Goal: Information Seeking & Learning: Learn about a topic

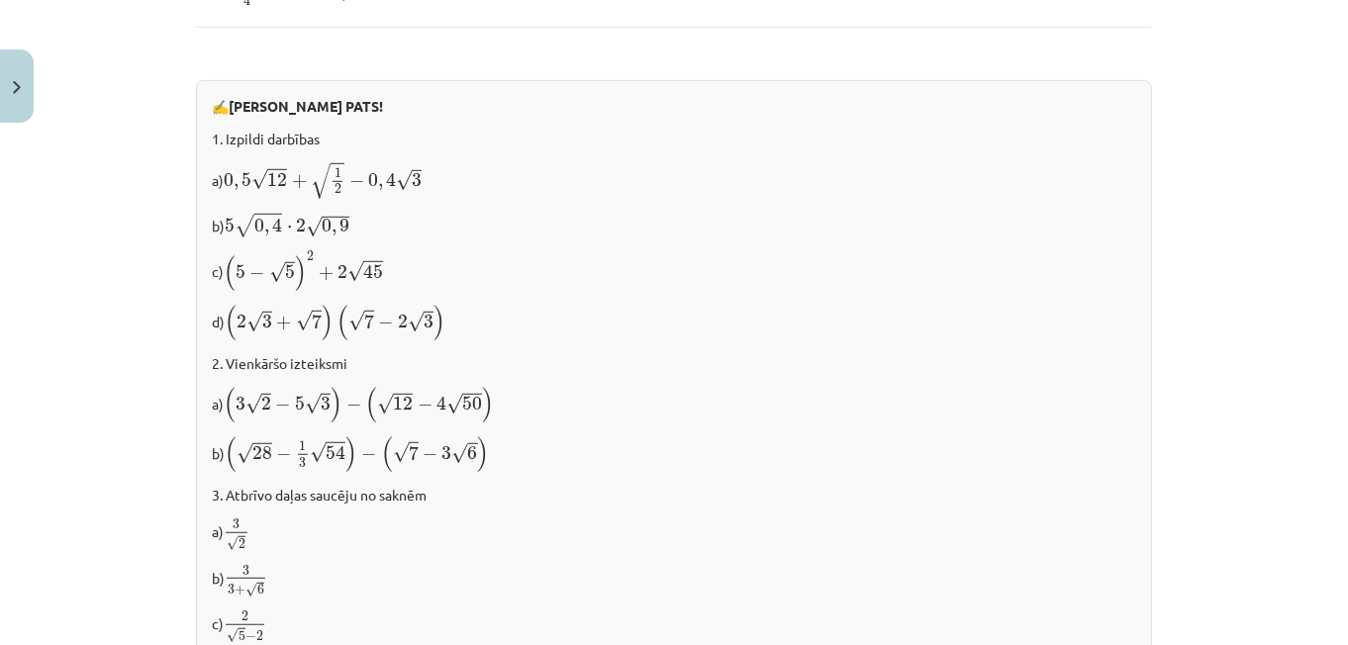
scroll to position [1379, 0]
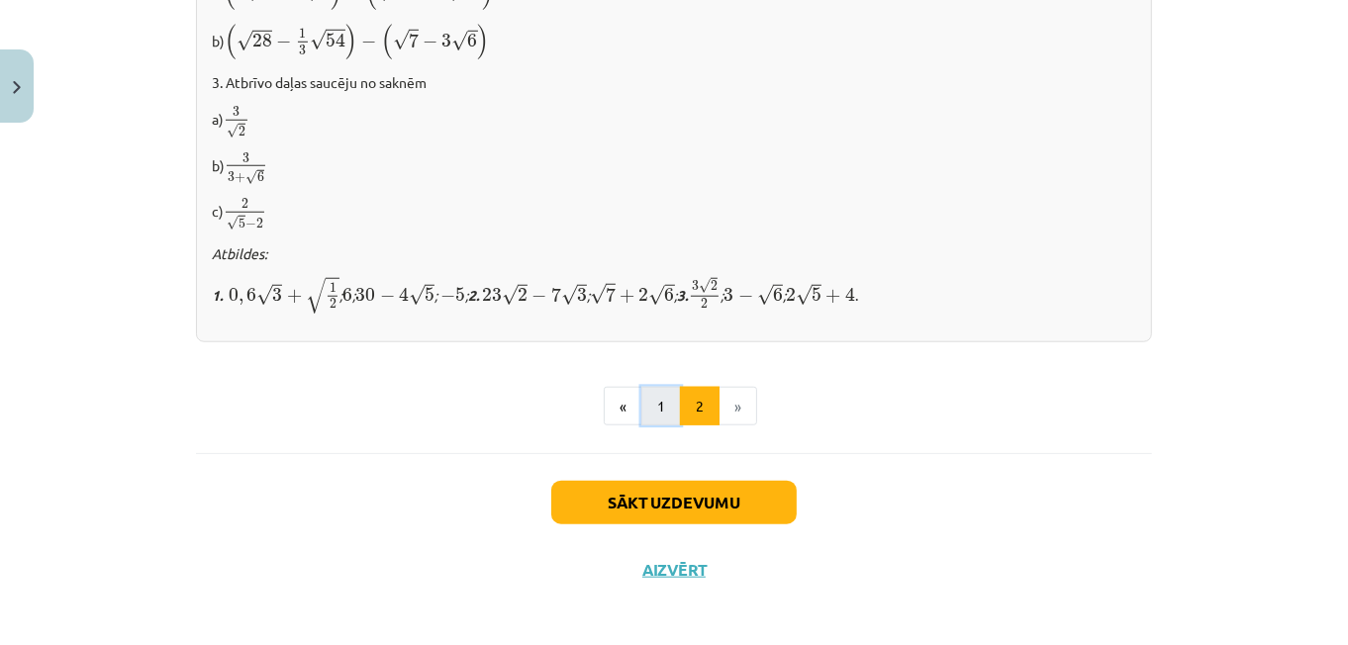
click at [658, 403] on button "1" at bounding box center [661, 407] width 40 height 40
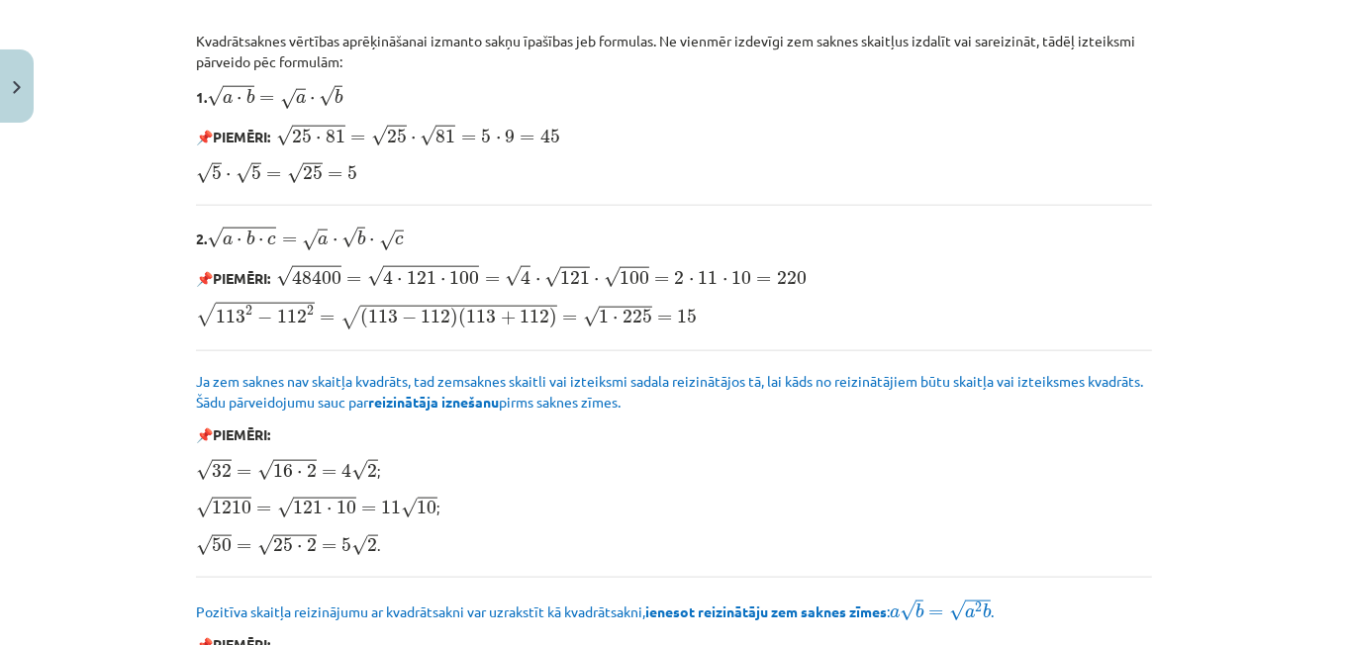
scroll to position [1809, 0]
click at [690, 473] on p "√ 32 = √ 16 ⋅ 2 = 4 √ 2 32 = 16 ⋅ 2 = 4 2 ;" at bounding box center [674, 471] width 956 height 26
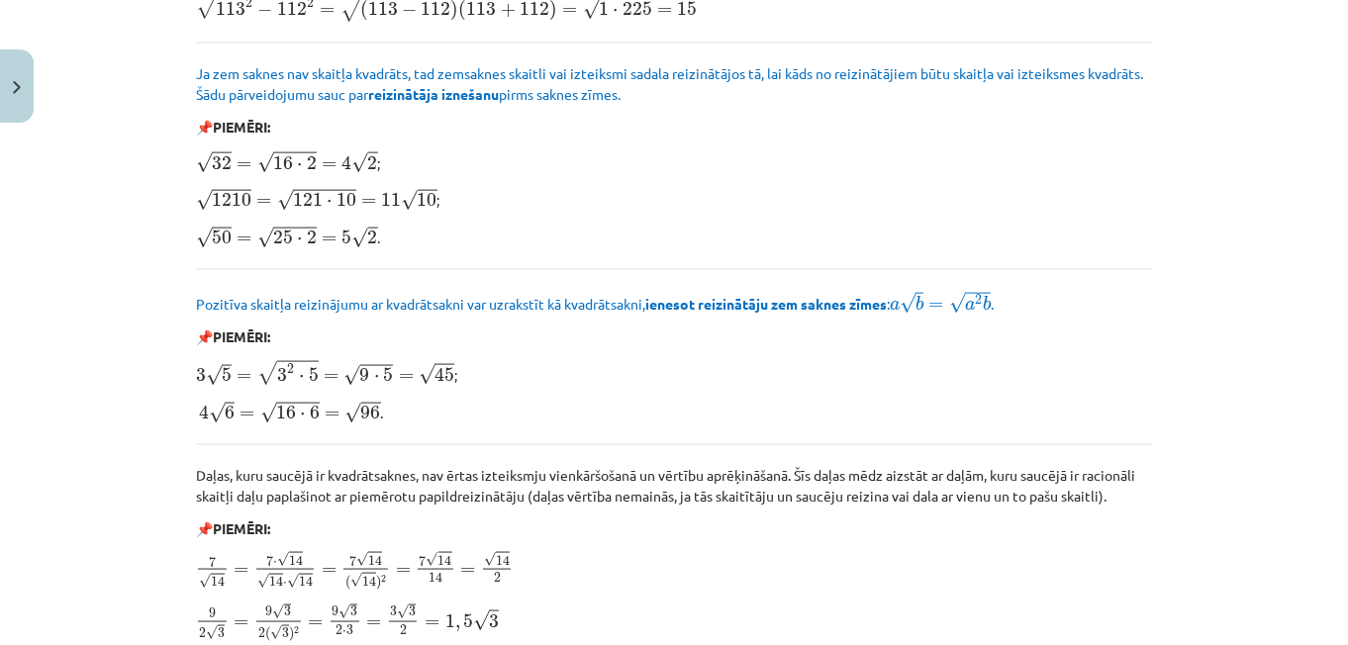
scroll to position [2124, 0]
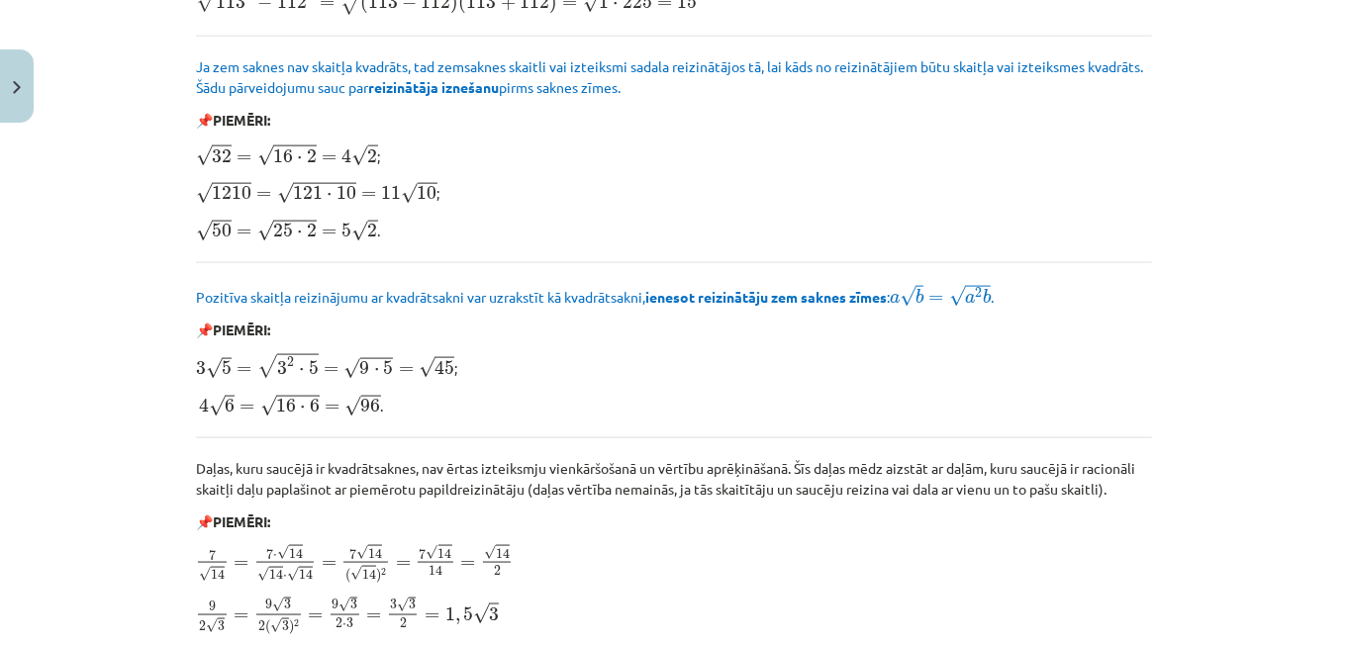
click at [690, 473] on p "Daļas, kuru saucējā ir kvadrātsaknes, nav ērtas izteiksmju vienkāršošanā un vēr…" at bounding box center [674, 479] width 956 height 42
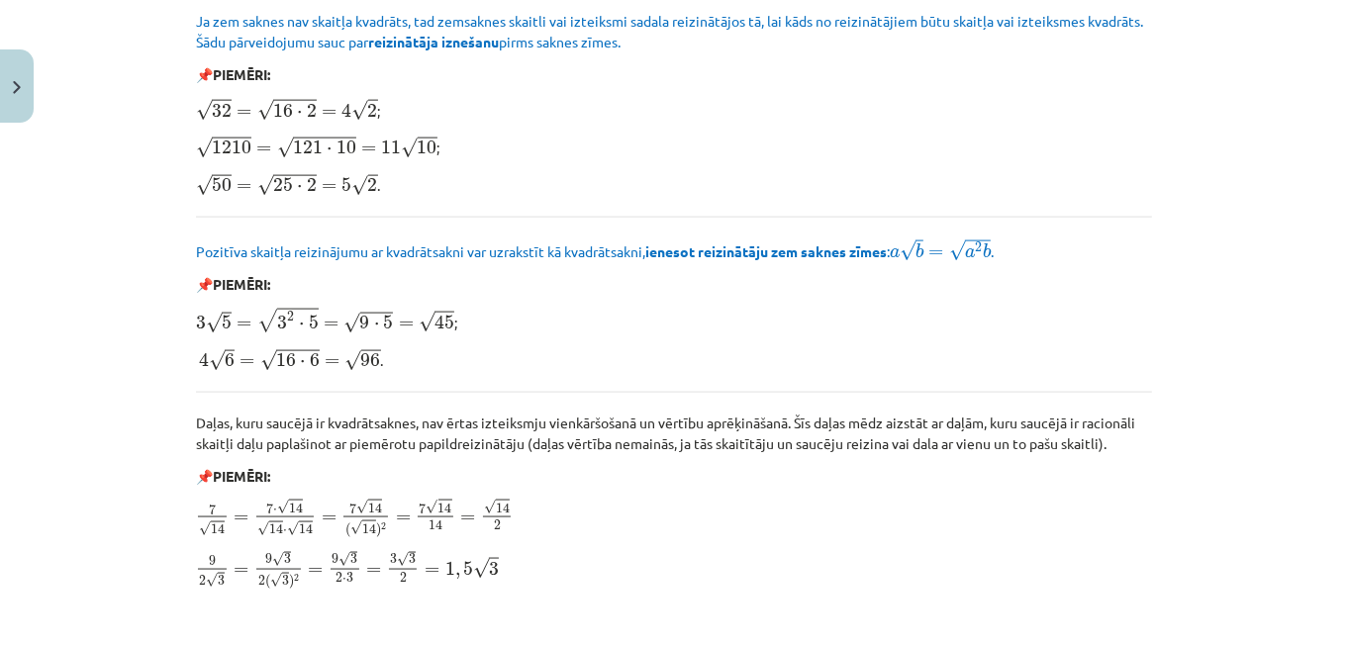
scroll to position [2457, 0]
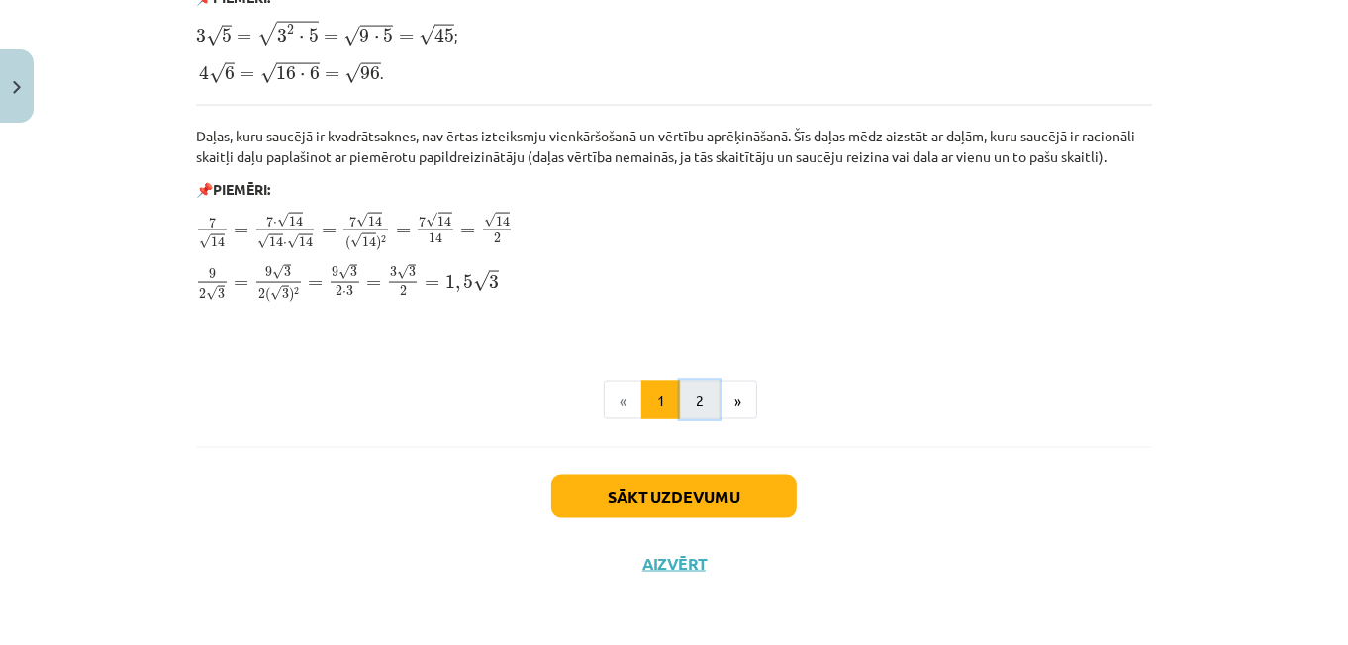
click at [700, 401] on button "2" at bounding box center [700, 401] width 40 height 40
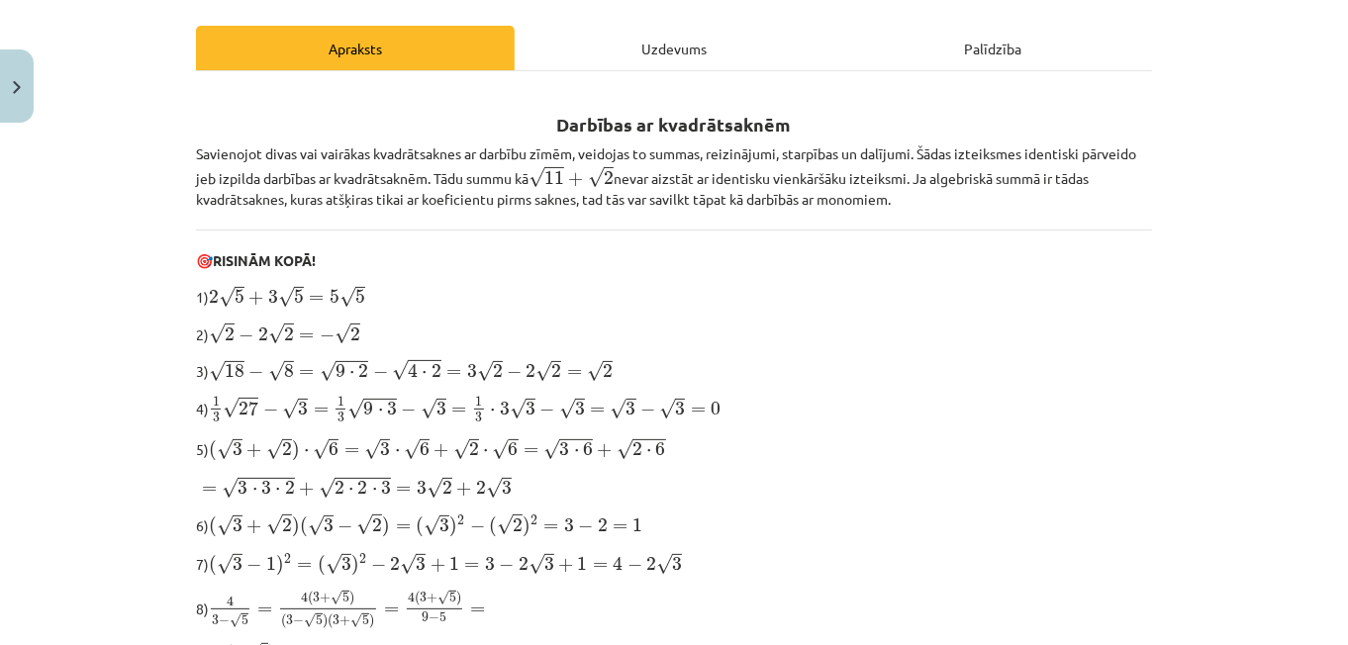
scroll to position [310, 0]
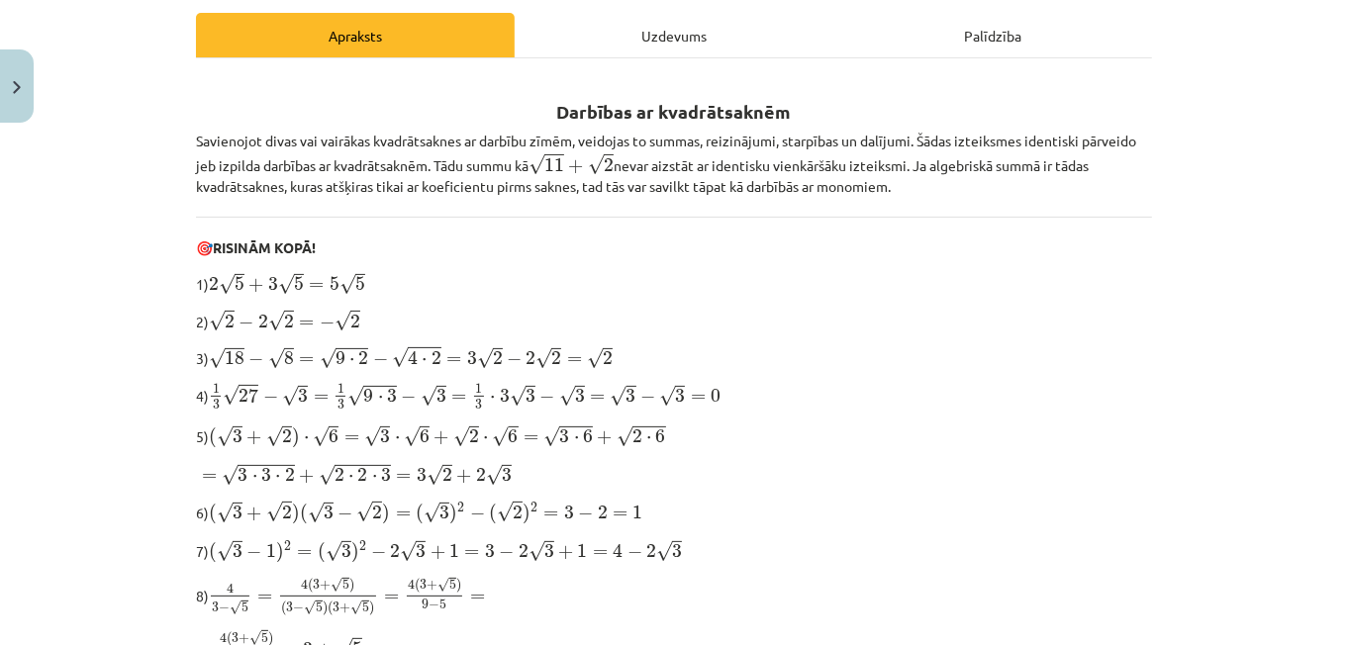
click at [700, 401] on span "=" at bounding box center [698, 398] width 15 height 8
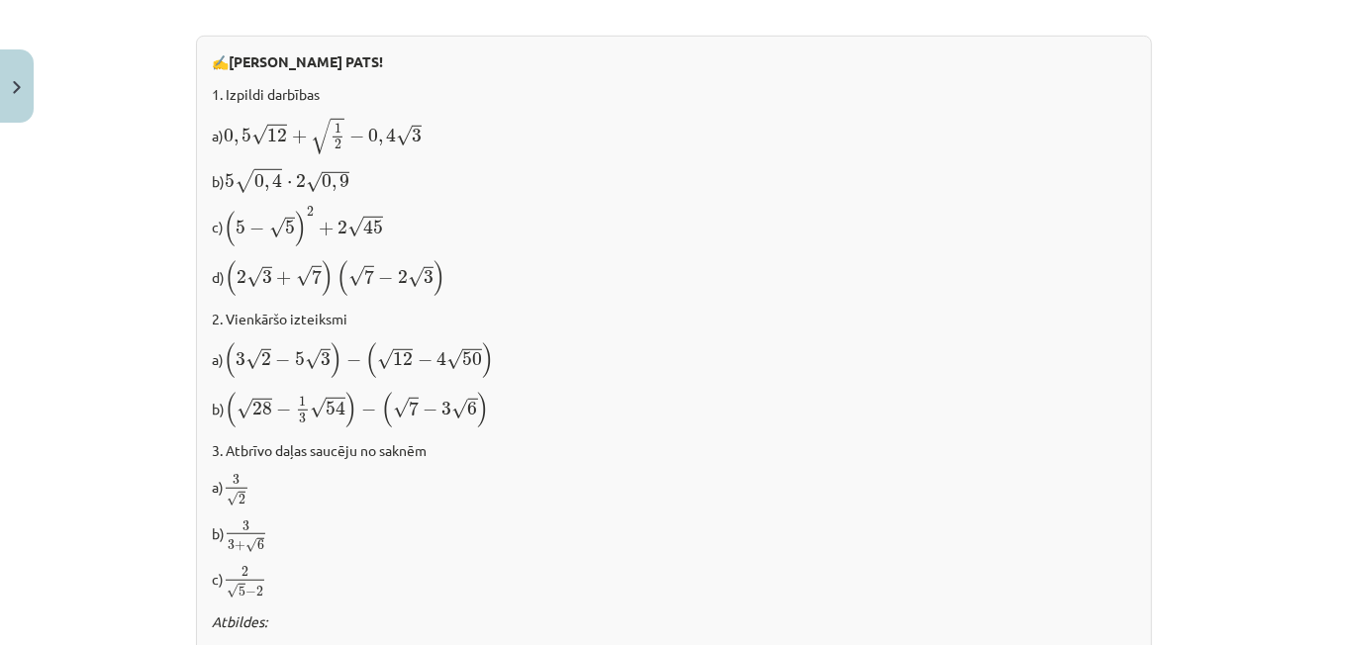
scroll to position [1011, 0]
click at [709, 370] on p "a) ( 3 √ 2 − 5 √ 3 ) − ( √ 12 − 4 √ 50 ) ( 3 2 − 5 3 ) − ( 12 − 4 50 )" at bounding box center [674, 360] width 924 height 38
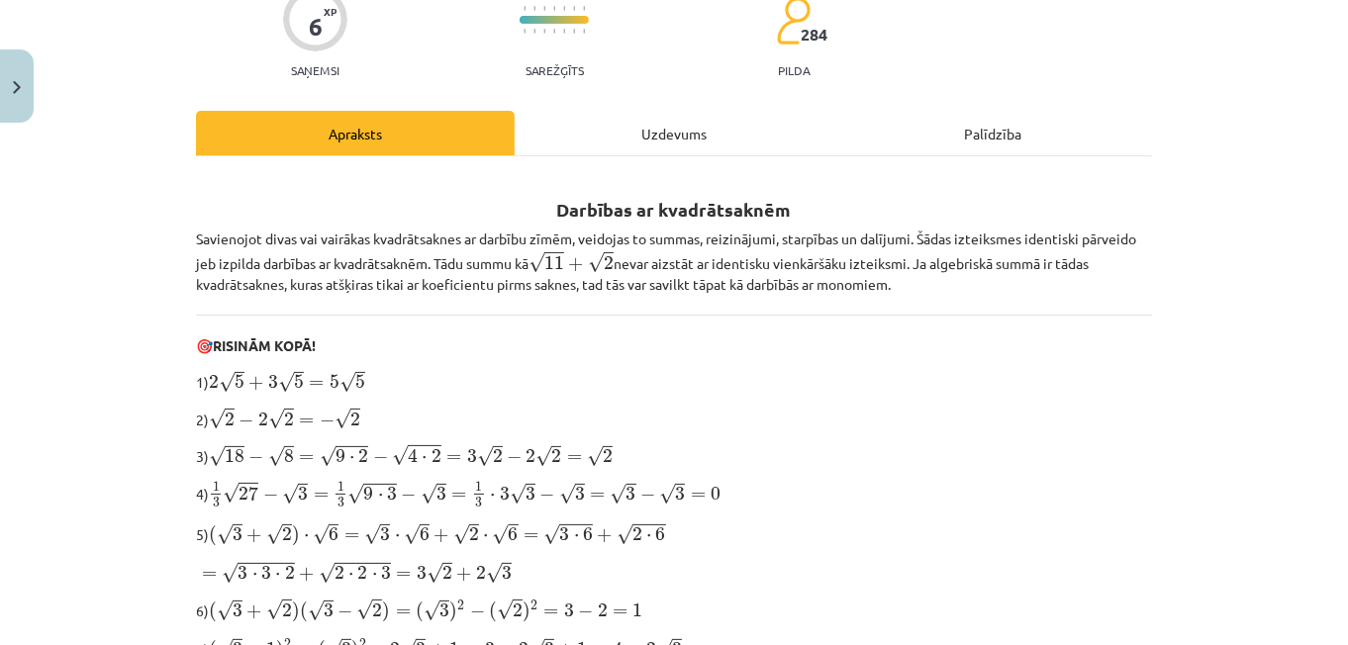
scroll to position [209, 0]
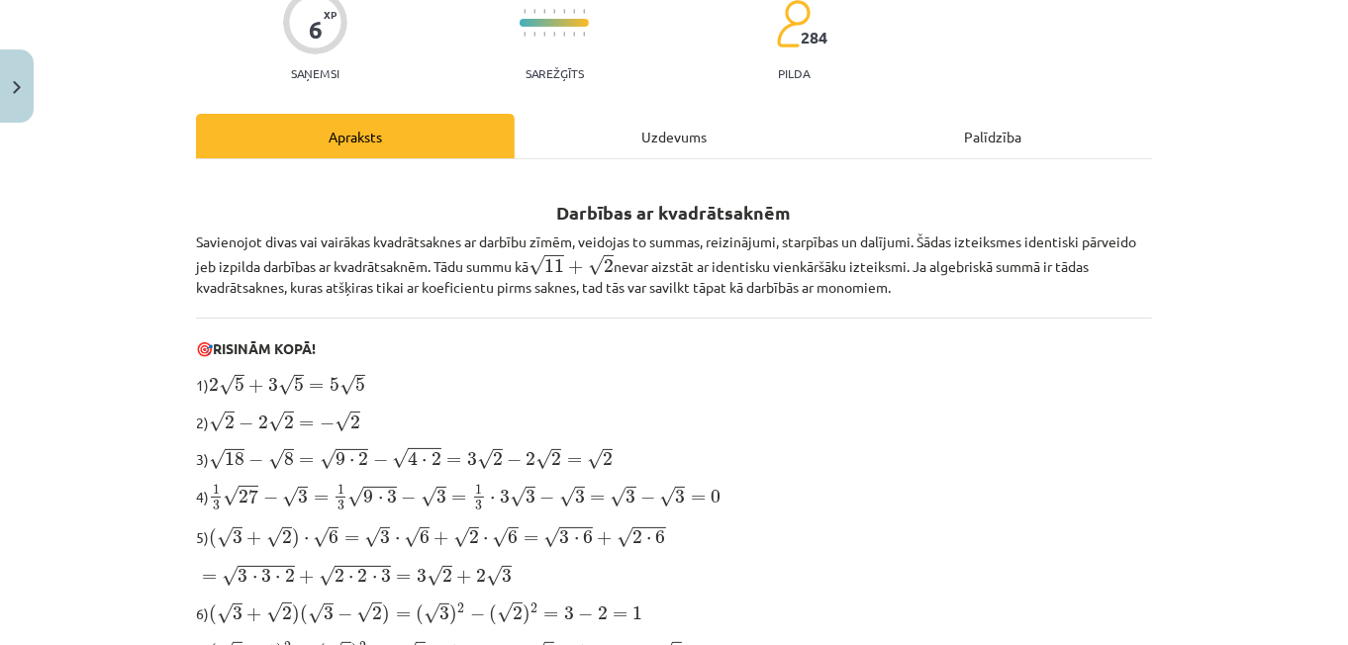
click at [709, 371] on p "1) 2 √ 5 + 3 √ 5 = 5 √ 5 2 5 + 3 5 = 5 5" at bounding box center [674, 384] width 956 height 26
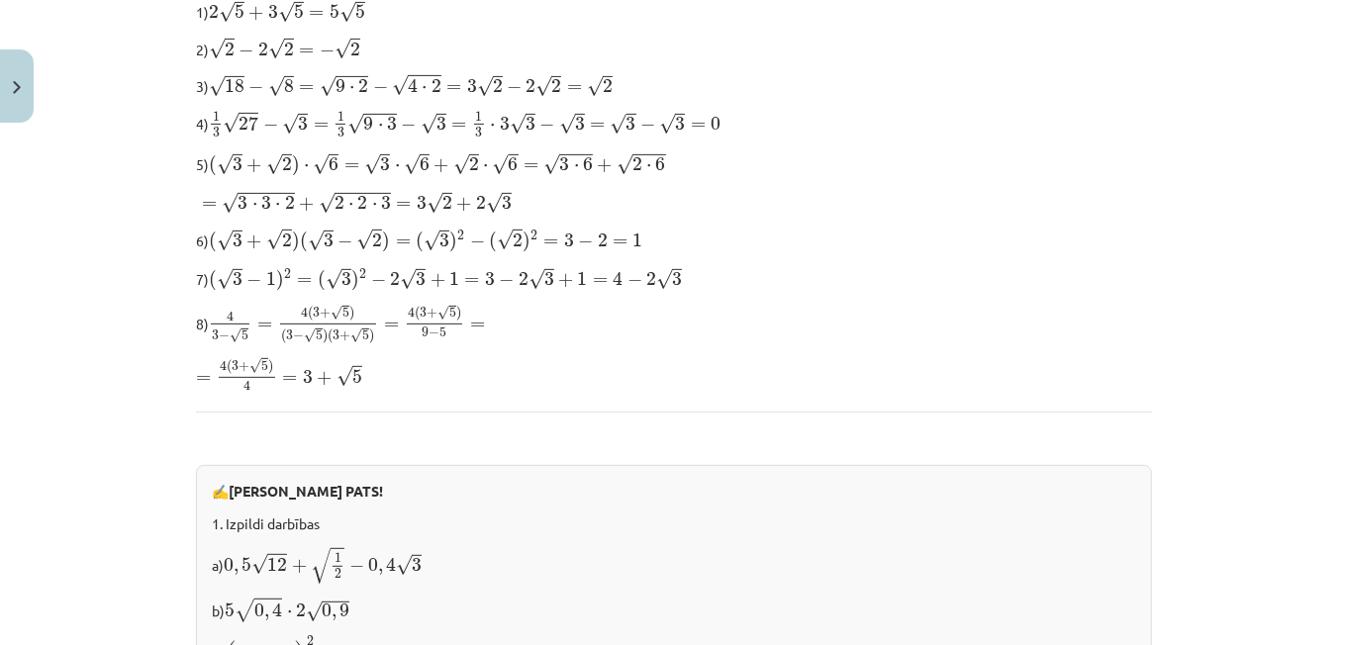
scroll to position [594, 0]
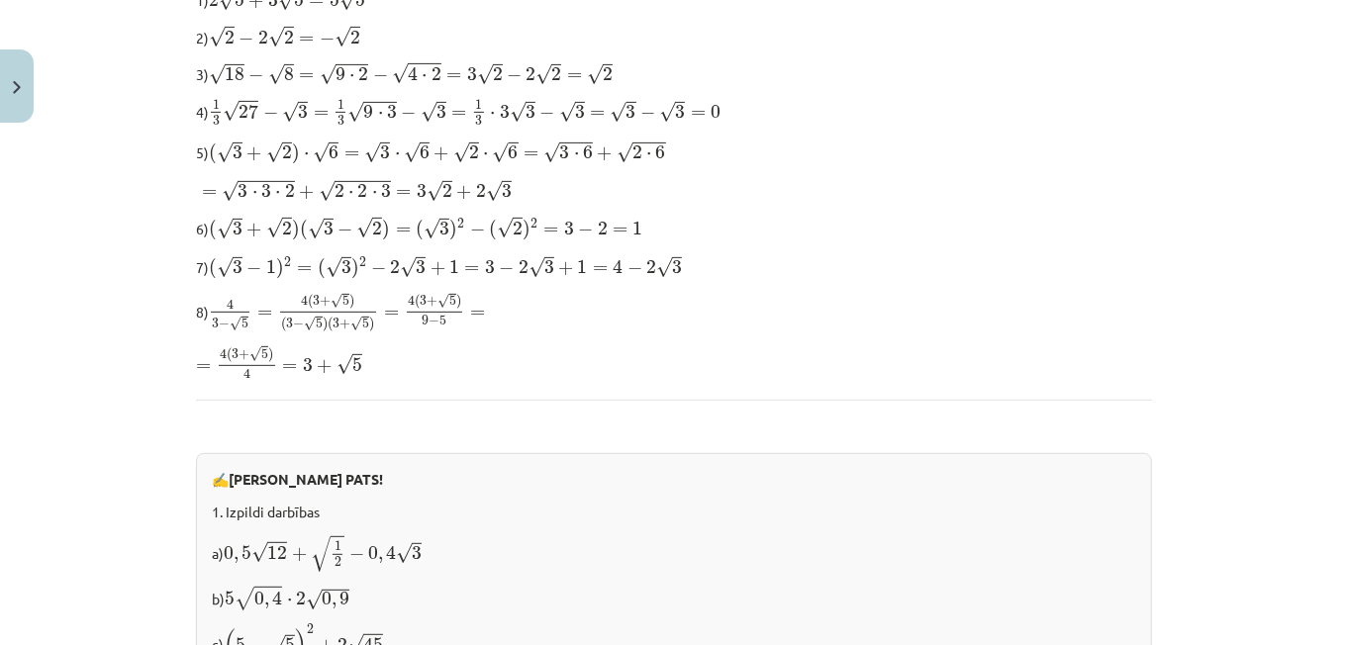
click at [709, 370] on p "= 4 ( 3 + √ 5 ) 4 = 3 + √ 5 = 4 ( 3 + 5 ) 4 = 3 + 5" at bounding box center [674, 362] width 956 height 35
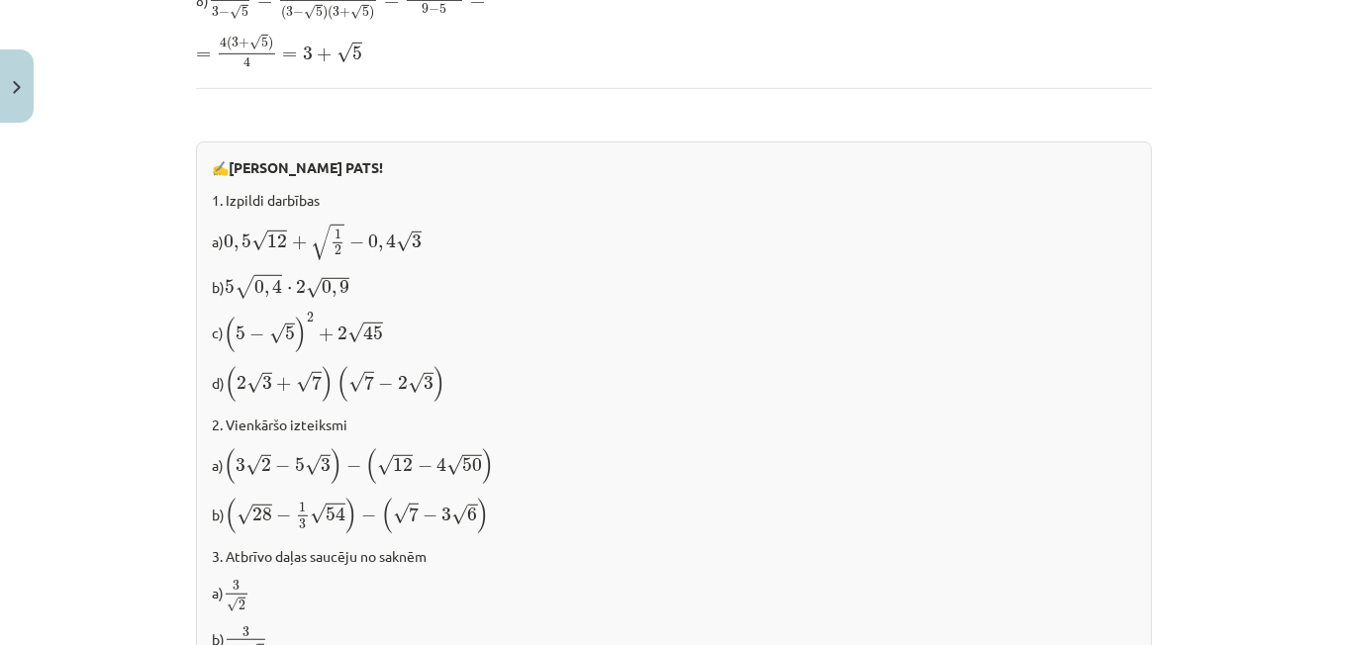
scroll to position [910, 0]
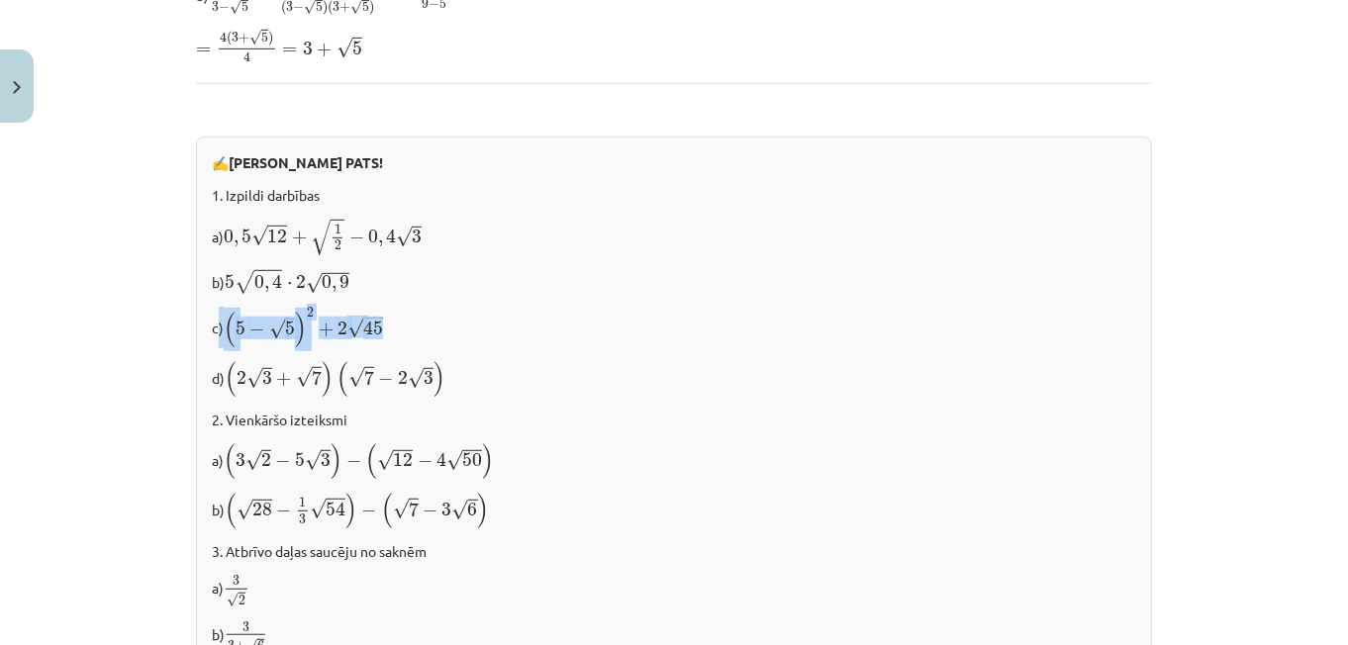
drag, startPoint x: 213, startPoint y: 327, endPoint x: 404, endPoint y: 323, distance: 191.0
click at [404, 323] on p "c) ( 5 − √ 5 ) 2 + 2 √ 45 ( 5 − 5 ) 2 + 2 45" at bounding box center [674, 328] width 924 height 42
copy p ") ( 5 − √ 5 ) 2 + 2 √ 45"
click at [162, 279] on div "Mācību tēma: Matemātikas i - 12. klases 1. ieskaites mācību materiāls (ab) #3 📝…" at bounding box center [674, 322] width 1348 height 645
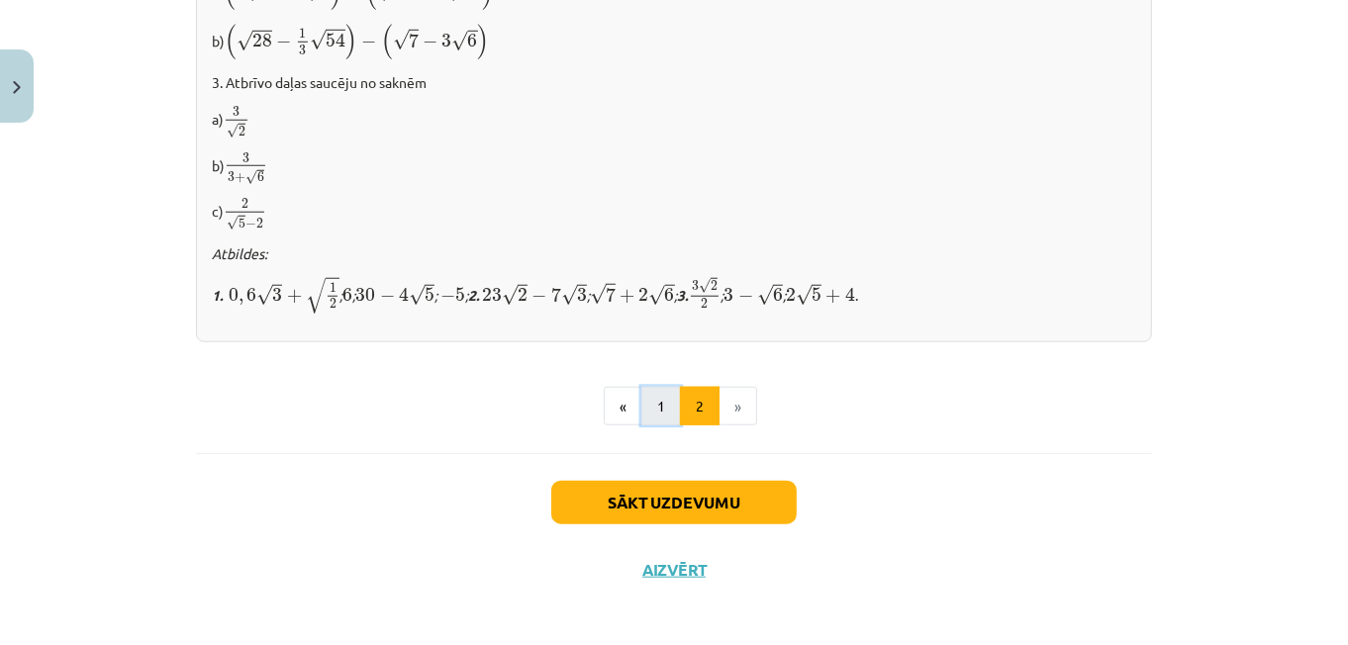
click at [664, 397] on button "1" at bounding box center [661, 407] width 40 height 40
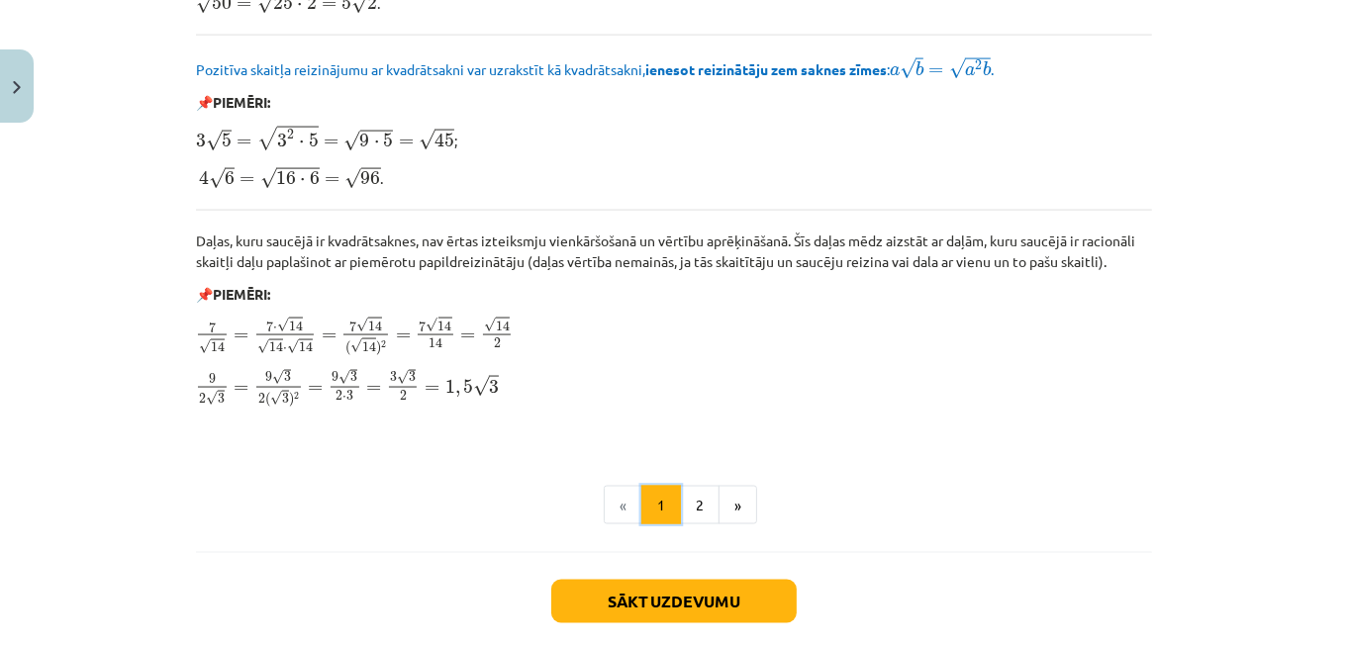
scroll to position [2355, 0]
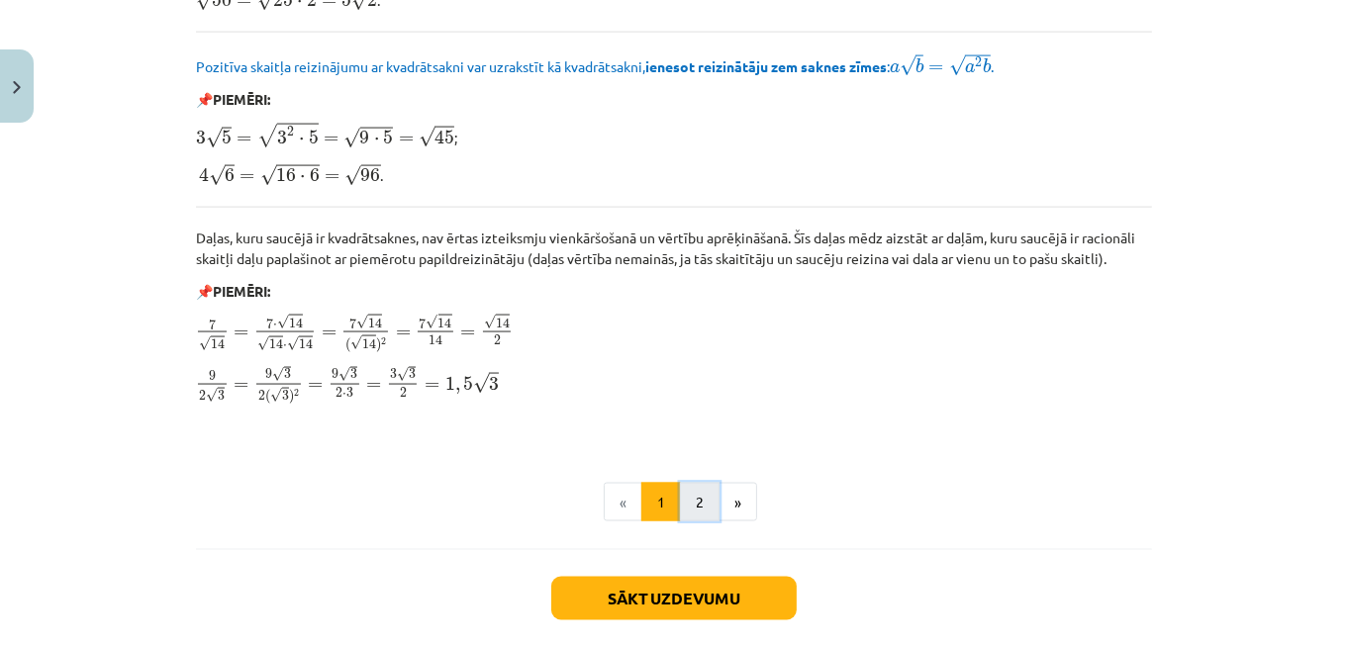
click at [688, 511] on button "2" at bounding box center [700, 503] width 40 height 40
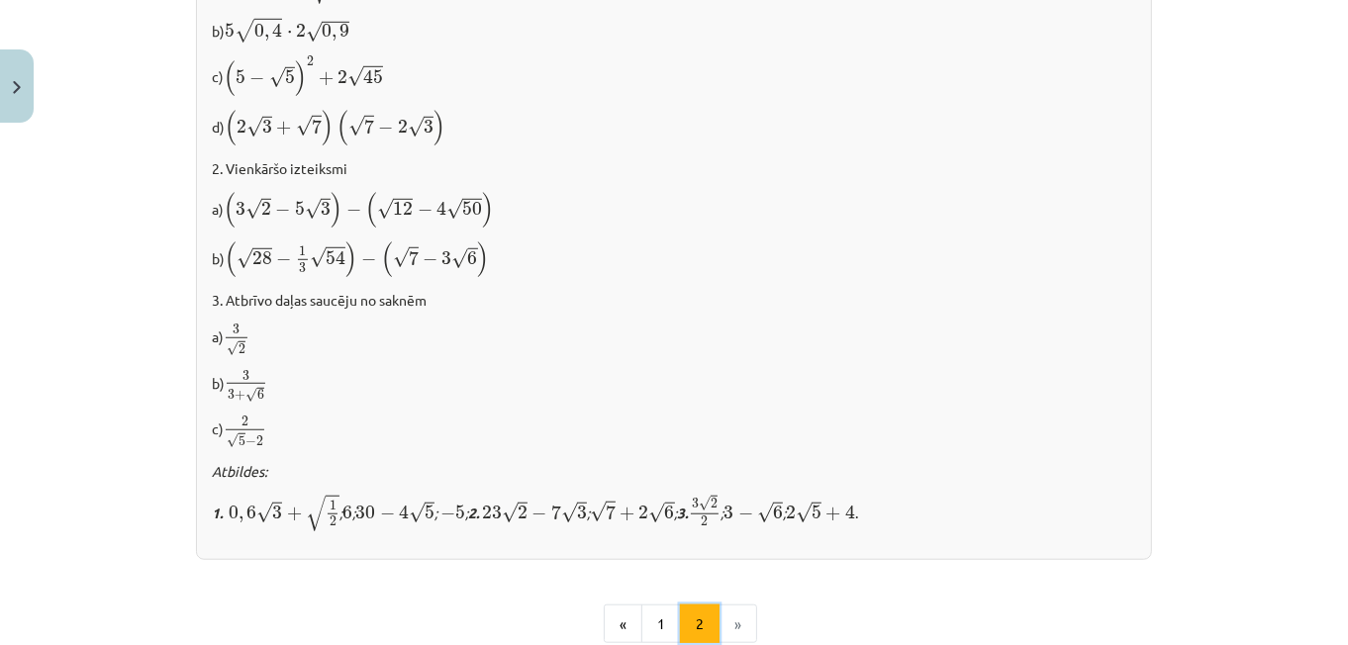
scroll to position [1163, 0]
